Goal: Task Accomplishment & Management: Manage account settings

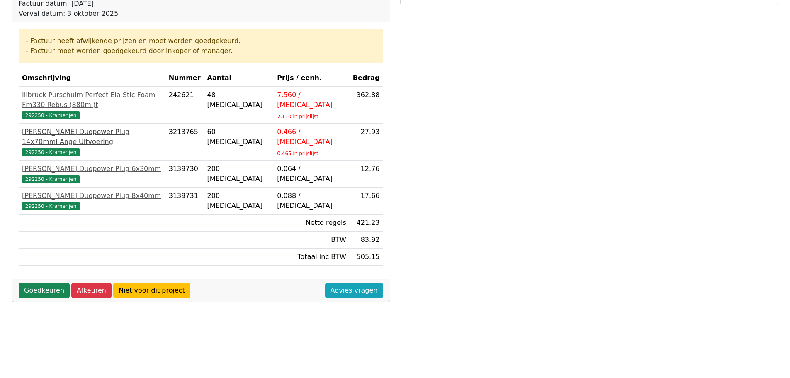
scroll to position [124, 0]
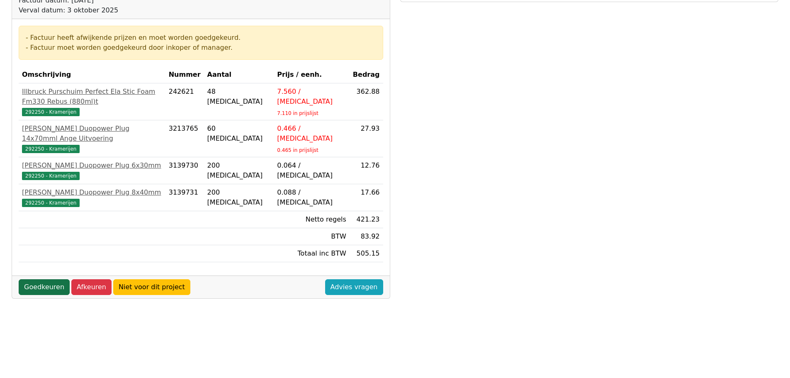
click at [43, 279] on link "Goedkeuren" at bounding box center [44, 287] width 51 height 16
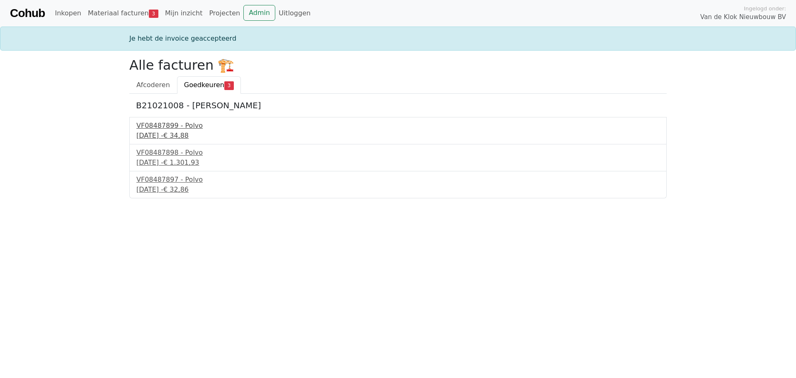
click at [156, 129] on div "VF08487899 - Polvo" at bounding box center [397, 126] width 523 height 10
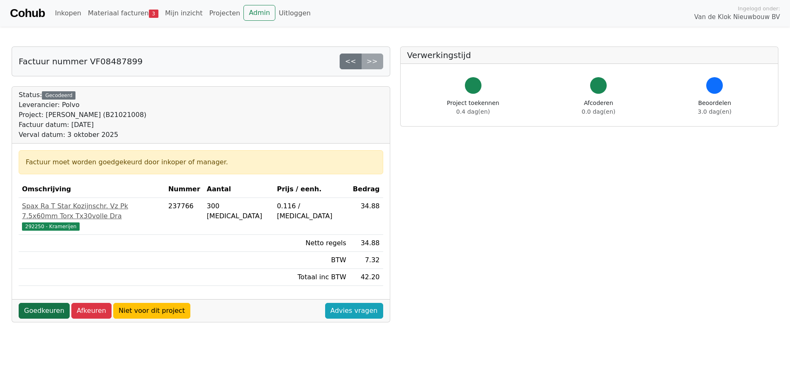
click at [46, 303] on link "Goedkeuren" at bounding box center [44, 311] width 51 height 16
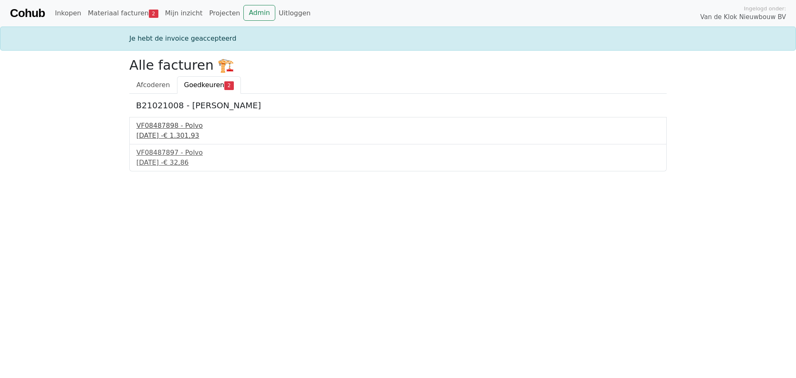
click at [154, 131] on div "12 september 2025 - € 1.301,93" at bounding box center [397, 136] width 523 height 10
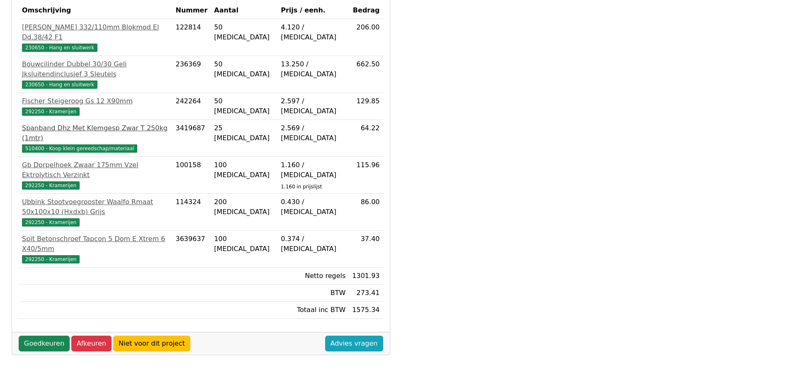
scroll to position [207, 0]
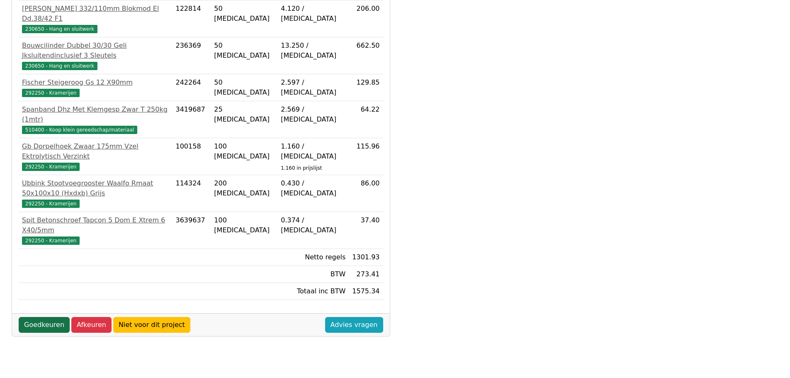
click at [51, 317] on link "Goedkeuren" at bounding box center [44, 325] width 51 height 16
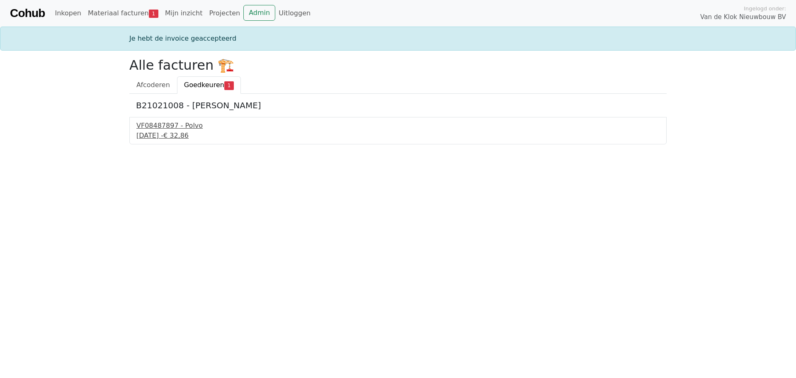
click at [159, 126] on div "VF08487897 - Polvo" at bounding box center [397, 126] width 523 height 10
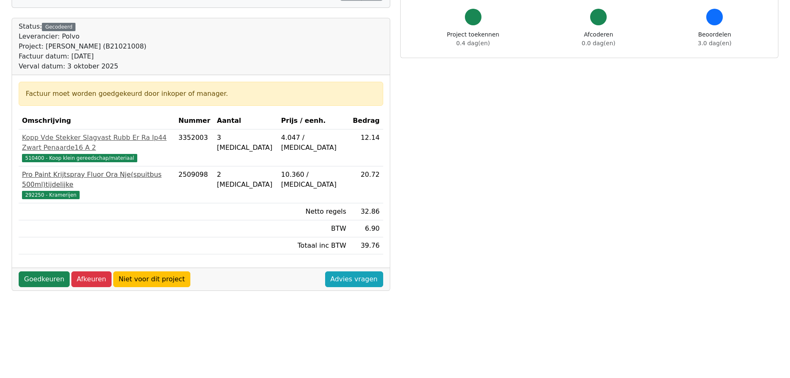
scroll to position [83, 0]
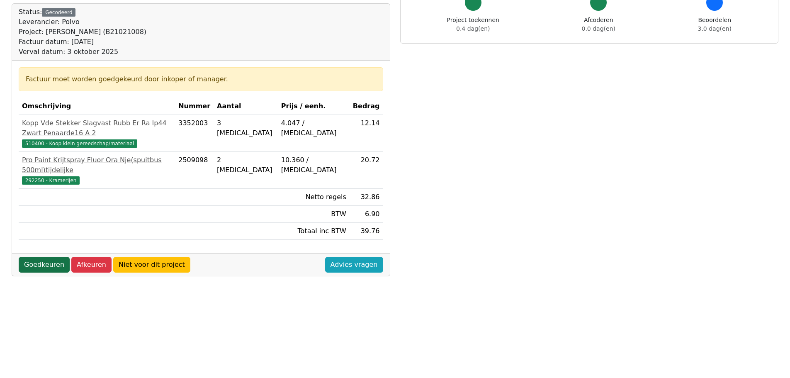
click at [49, 257] on link "Goedkeuren" at bounding box center [44, 265] width 51 height 16
